Goal: Information Seeking & Learning: Check status

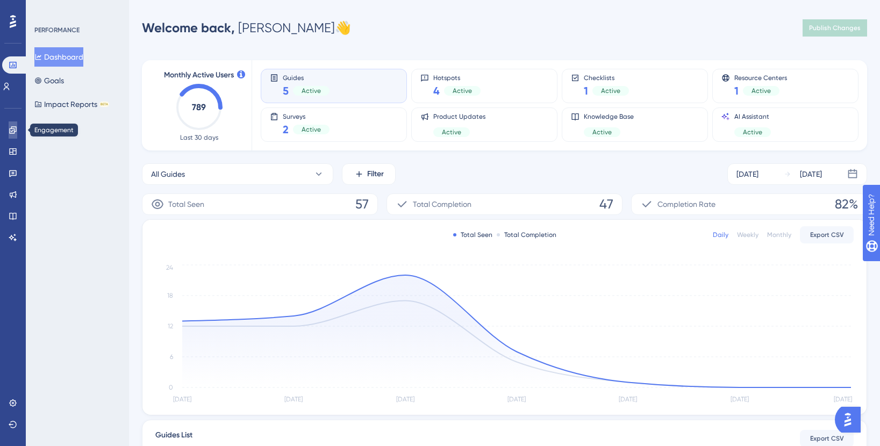
click at [9, 129] on link at bounding box center [13, 130] width 9 height 17
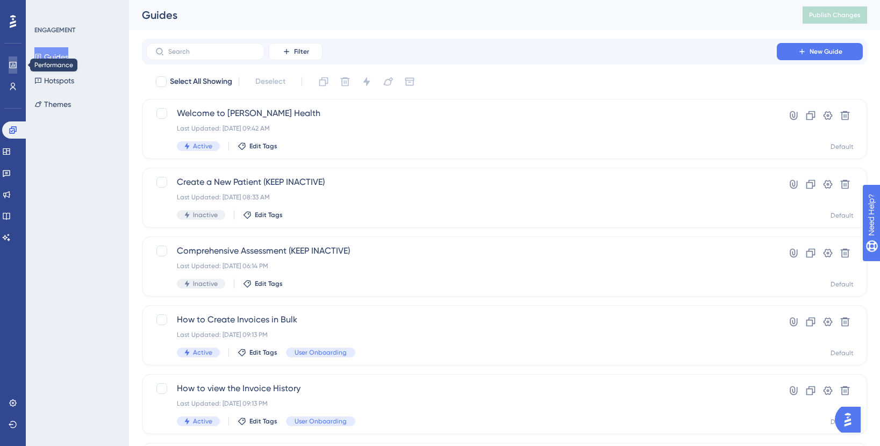
click at [10, 66] on icon at bounding box center [12, 65] width 7 height 6
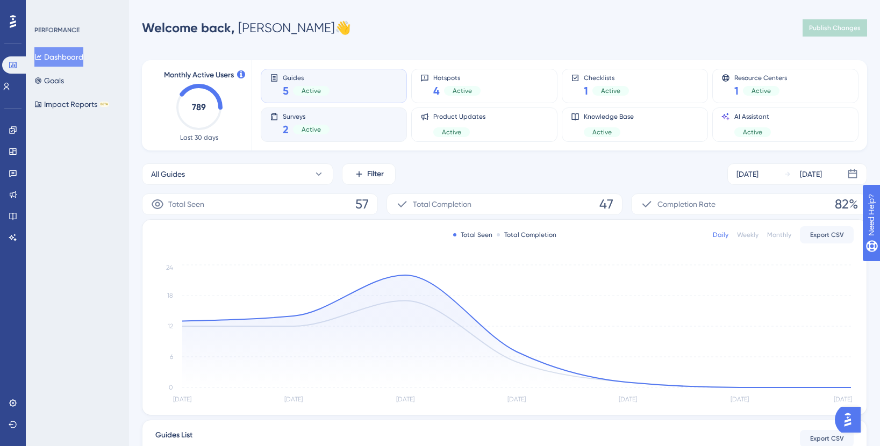
click at [331, 123] on div "Surveys 2 Active" at bounding box center [334, 124] width 128 height 25
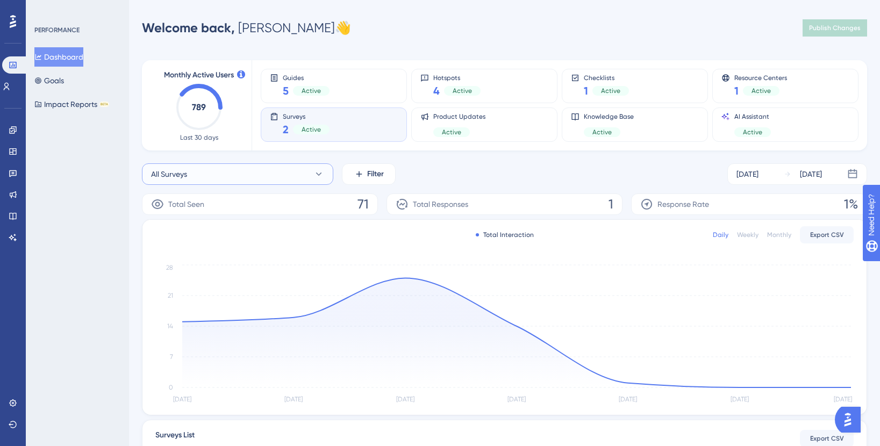
click at [262, 167] on button "All Surveys" at bounding box center [237, 174] width 191 height 22
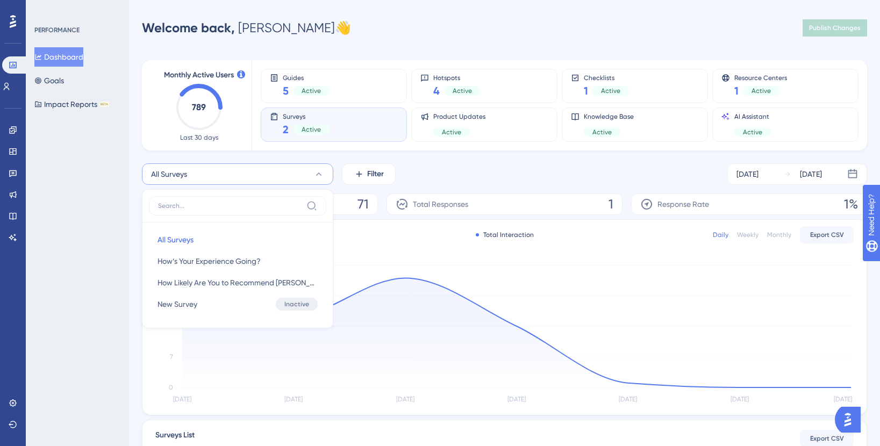
scroll to position [35, 0]
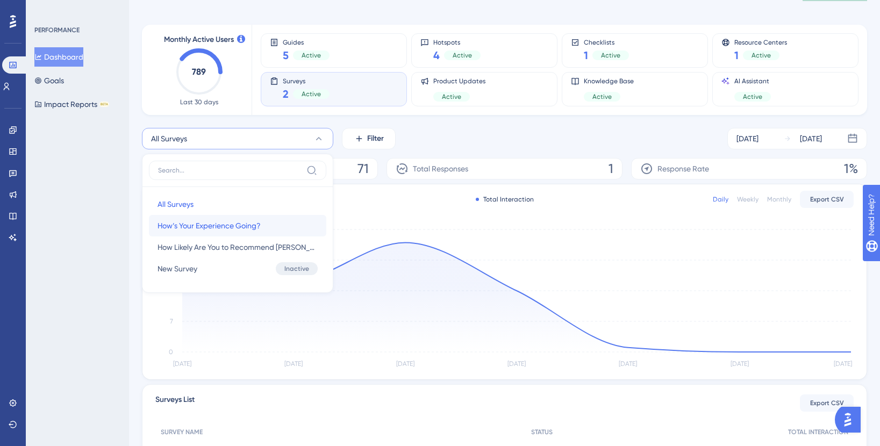
click at [216, 220] on span "How’s Your Experience Going?" at bounding box center [209, 225] width 103 height 13
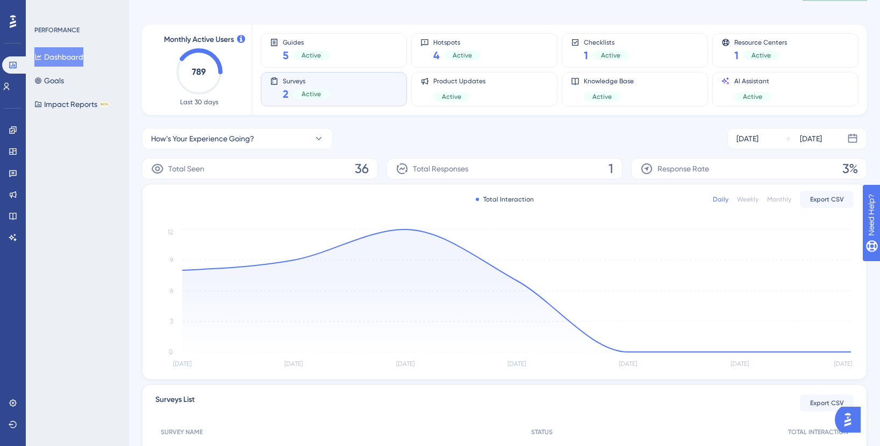
scroll to position [162, 0]
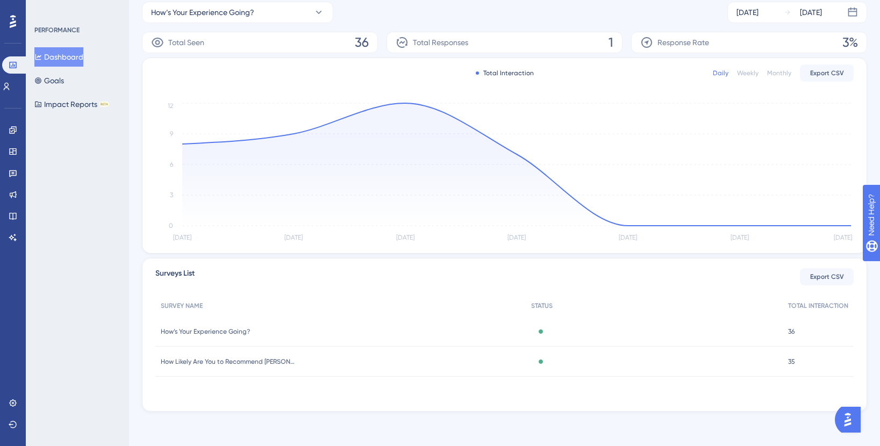
click at [237, 332] on span "How’s Your Experience Going?" at bounding box center [205, 332] width 89 height 9
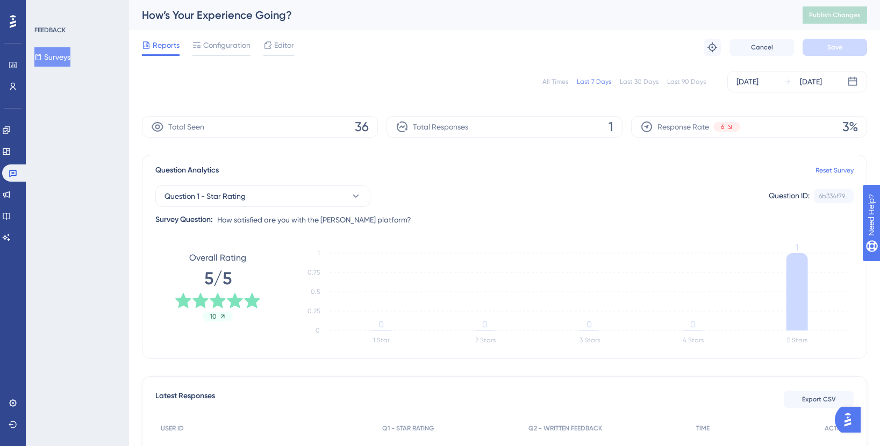
click at [693, 79] on div "Last 90 Days" at bounding box center [686, 81] width 39 height 9
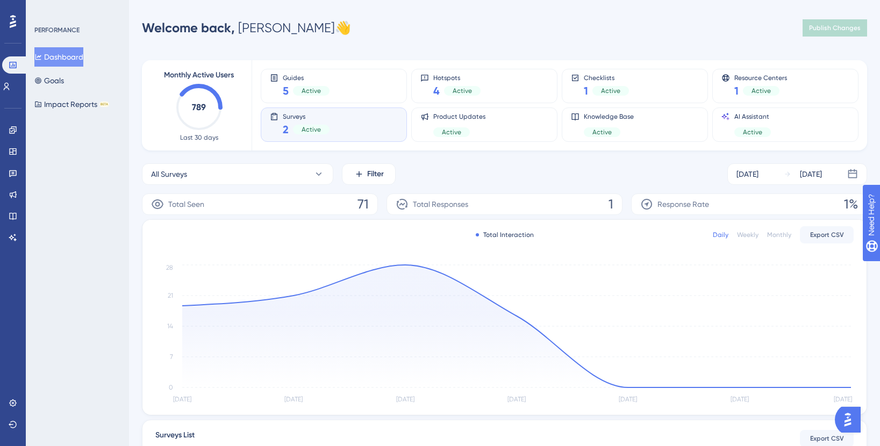
scroll to position [162, 0]
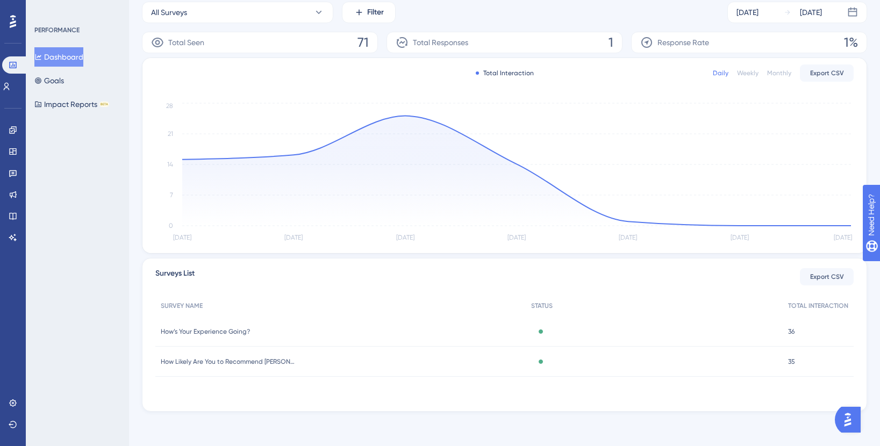
click at [197, 359] on span "How Likely Are You to Recommend [PERSON_NAME]?" at bounding box center [228, 362] width 134 height 9
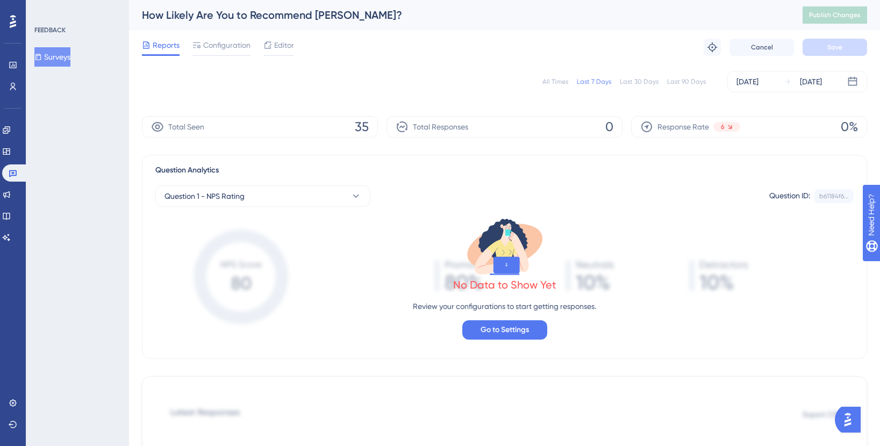
click at [684, 75] on div "All Times Last 7 Days Last 30 Days Last 90 Days [DATE] [DATE]" at bounding box center [505, 82] width 726 height 22
click at [684, 79] on div "Last 90 Days" at bounding box center [686, 81] width 39 height 9
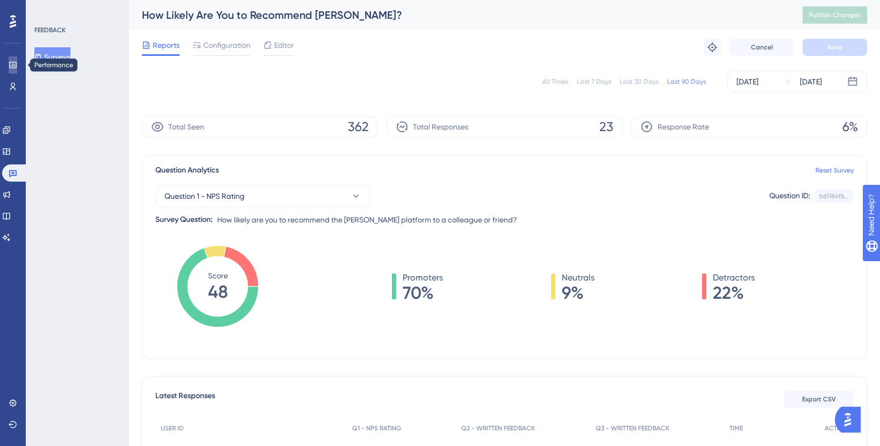
click at [10, 65] on icon at bounding box center [12, 65] width 7 height 6
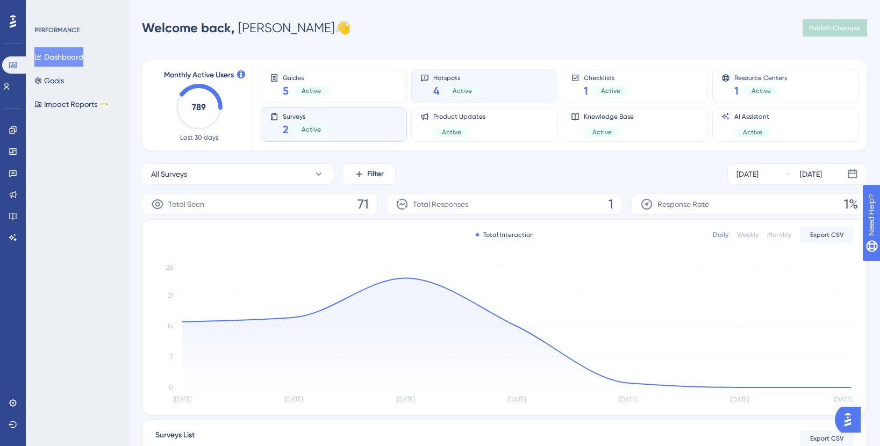
click at [488, 83] on div "Hotspots 4 Active" at bounding box center [485, 86] width 128 height 25
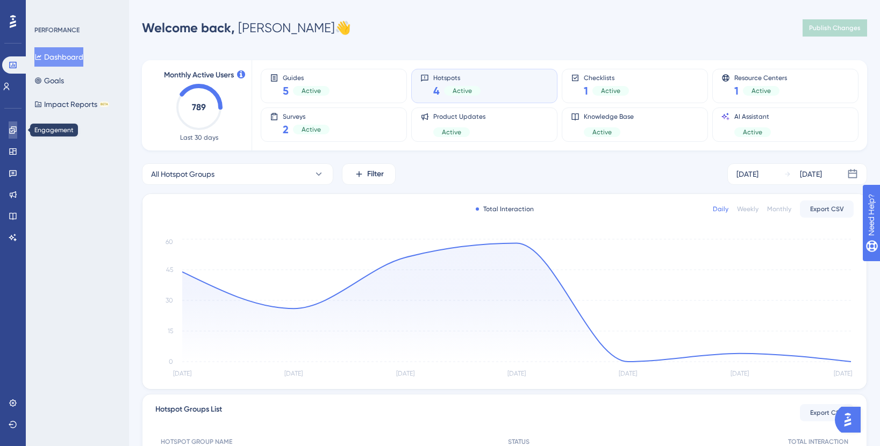
click at [12, 127] on icon at bounding box center [12, 129] width 7 height 7
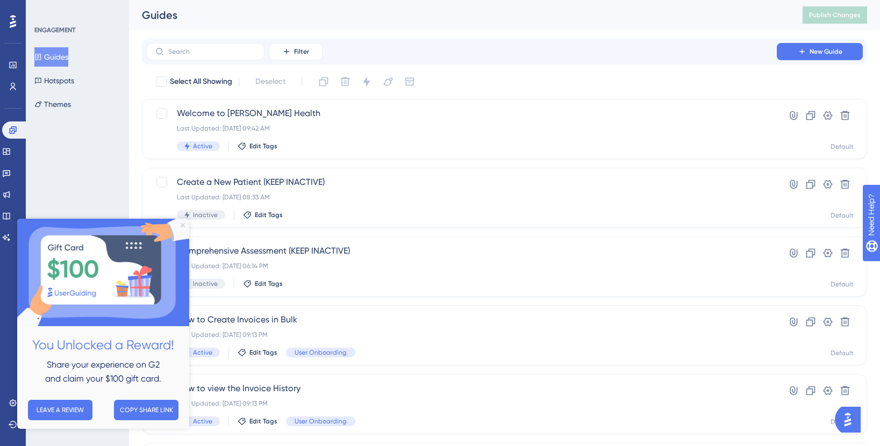
click at [184, 224] on icon "Close Preview" at bounding box center [183, 225] width 4 height 4
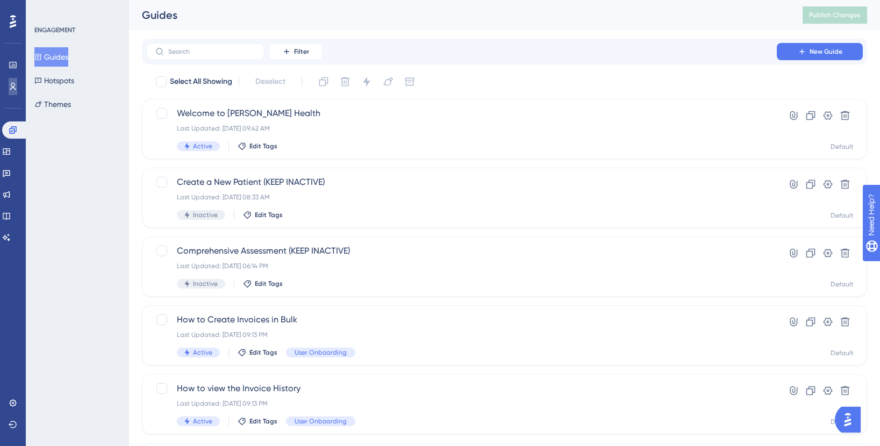
click at [17, 88] on link at bounding box center [13, 86] width 9 height 17
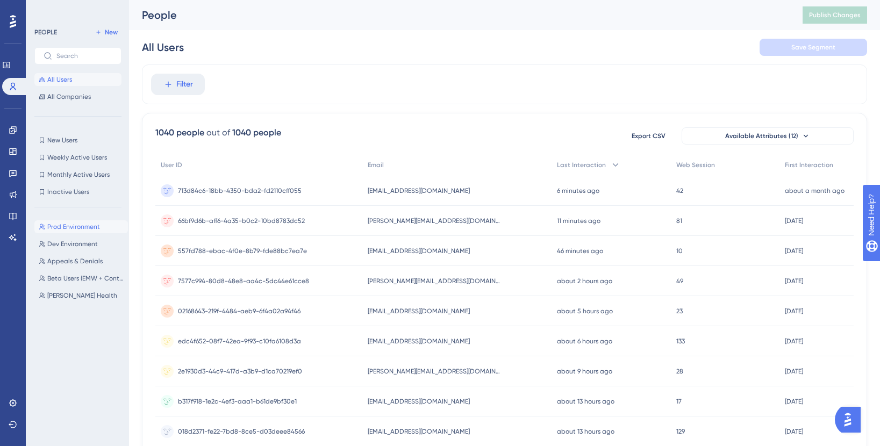
click at [81, 226] on span "Prod Environment" at bounding box center [73, 227] width 53 height 9
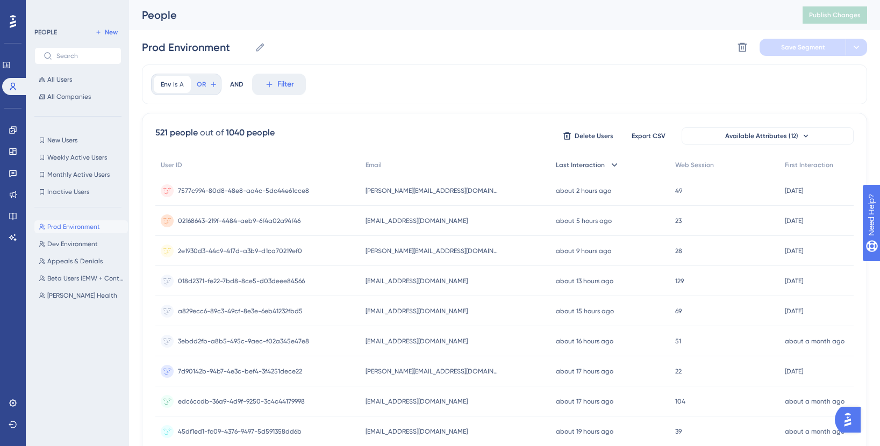
click at [609, 163] on icon at bounding box center [614, 165] width 11 height 11
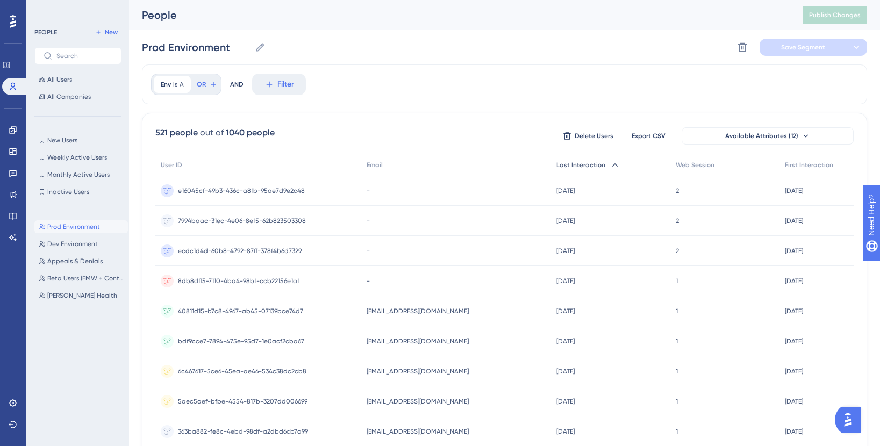
click at [613, 166] on icon at bounding box center [616, 164] width 6 height 3
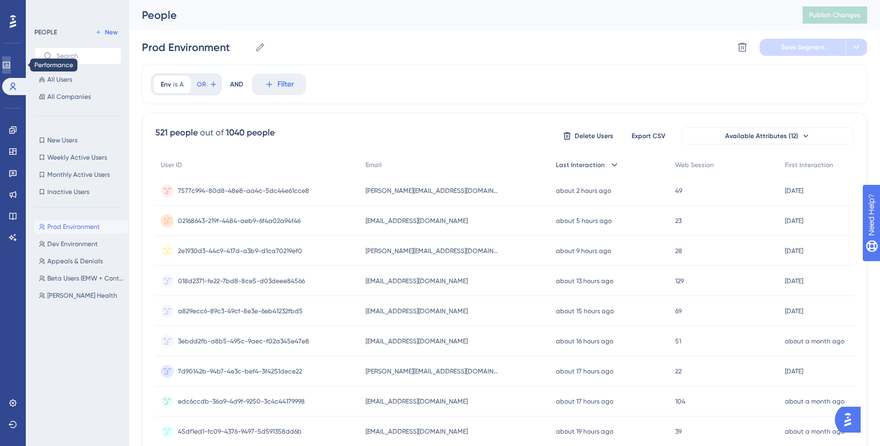
click at [9, 65] on icon at bounding box center [6, 65] width 9 height 9
